Goal: Understand process/instructions

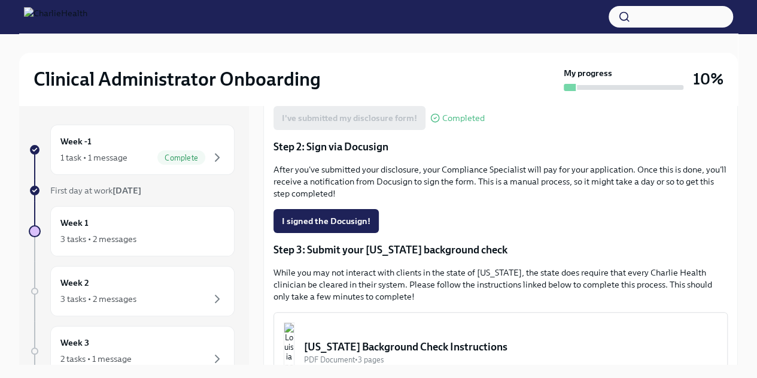
scroll to position [217, 0]
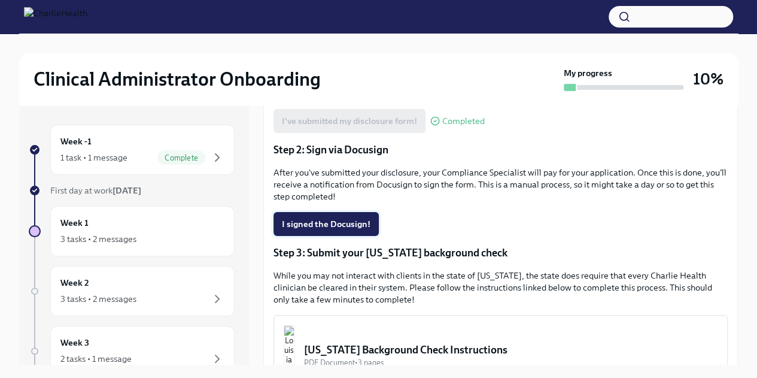
click at [308, 219] on span "I signed the Docusign!" at bounding box center [326, 224] width 89 height 12
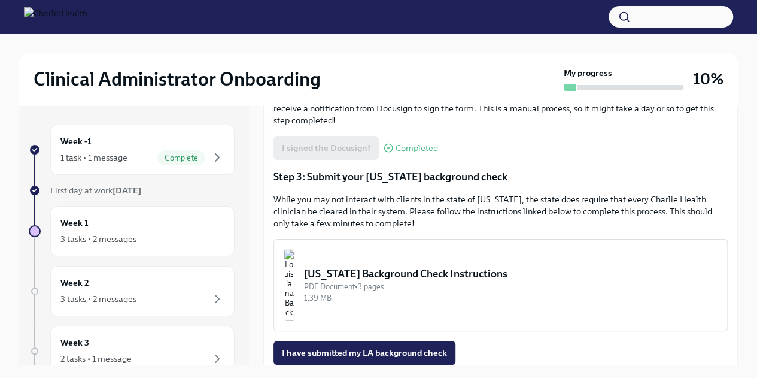
scroll to position [313, 0]
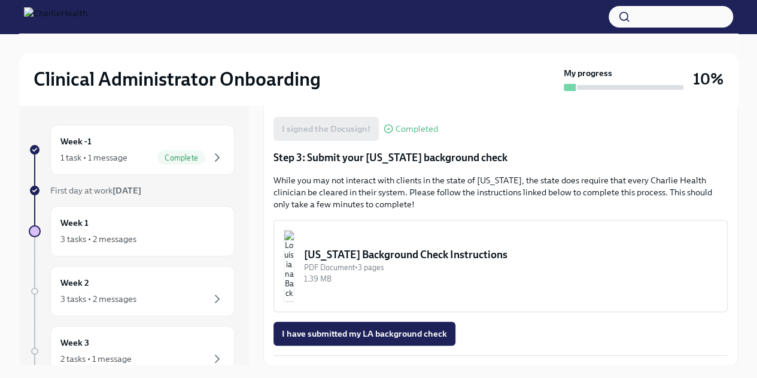
click at [295, 278] on img "button" at bounding box center [289, 266] width 11 height 72
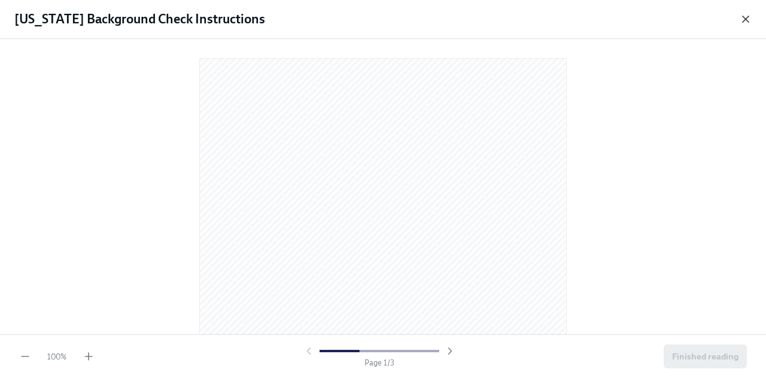
click at [749, 14] on div "[US_STATE] Background Check Instructions 100 % Page 1 / 3 Finished reading" at bounding box center [383, 189] width 766 height 378
click at [747, 17] on icon "button" at bounding box center [746, 19] width 6 height 6
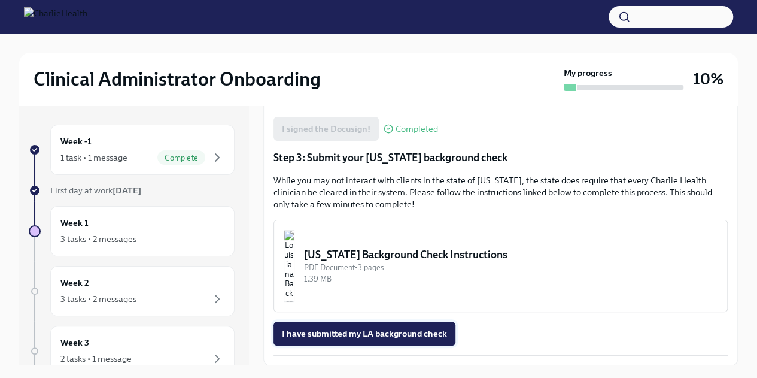
click at [400, 331] on span "I have submitted my LA background check" at bounding box center [364, 334] width 165 height 12
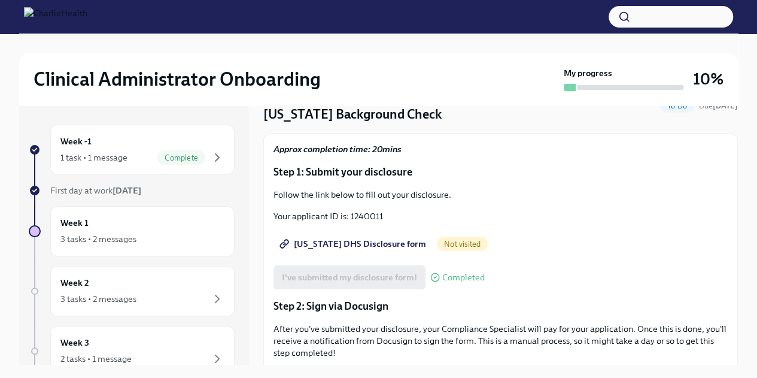
scroll to position [0, 0]
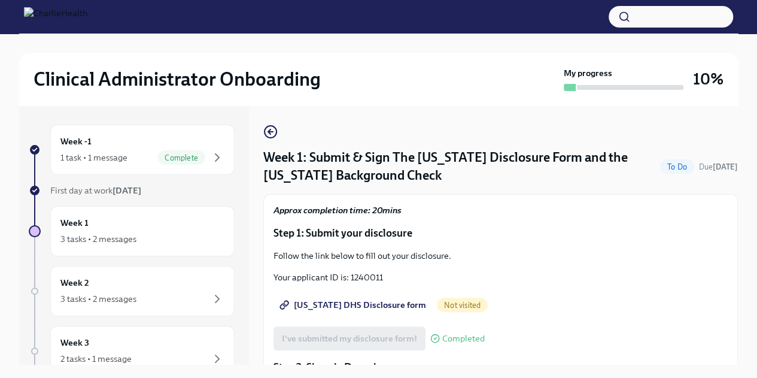
click at [369, 306] on span "[US_STATE] DHS Disclosure form" at bounding box center [354, 305] width 144 height 12
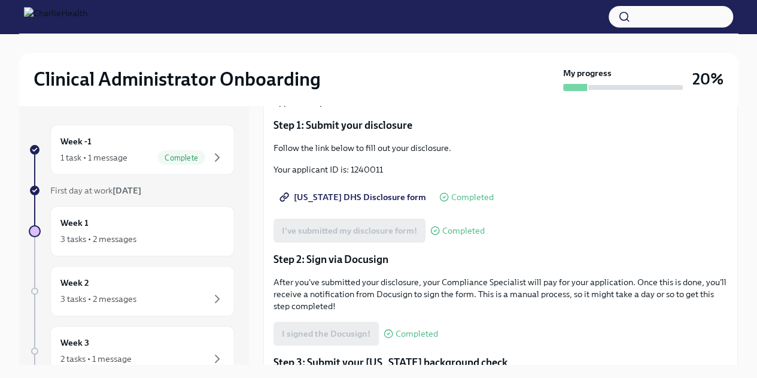
scroll to position [106, 0]
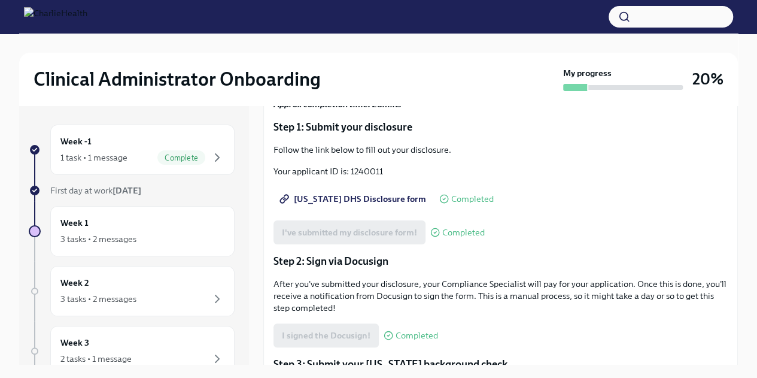
click at [374, 171] on p "Your applicant ID is: 1240011" at bounding box center [501, 171] width 454 height 12
copy p "1240011"
click at [380, 197] on span "[US_STATE] DHS Disclosure form" at bounding box center [354, 199] width 144 height 12
